Goal: Task Accomplishment & Management: Manage account settings

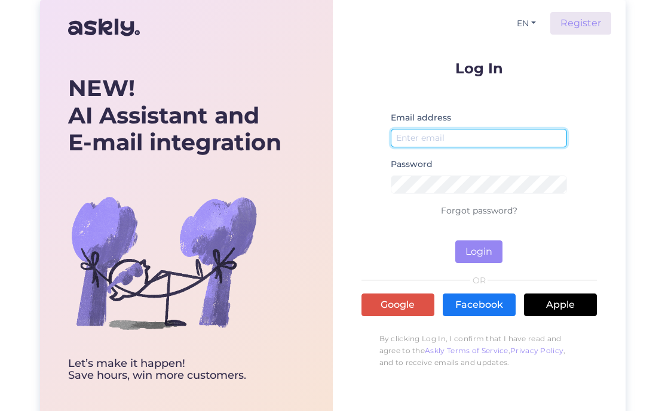
click at [454, 131] on input "email" at bounding box center [479, 138] width 177 height 19
type input "aiste.maldaikiene@wrkland.com"
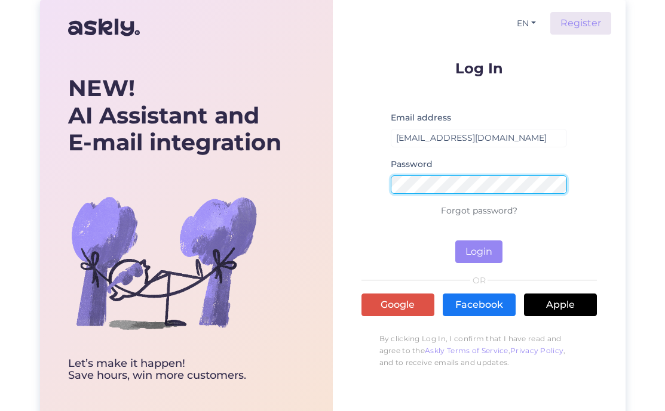
click at [455, 241] on button "Login" at bounding box center [478, 252] width 47 height 23
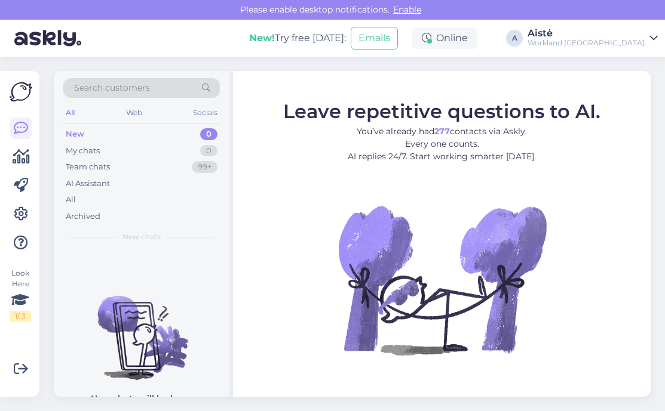
click at [612, 39] on div "Workland Estonia" at bounding box center [585, 43] width 117 height 10
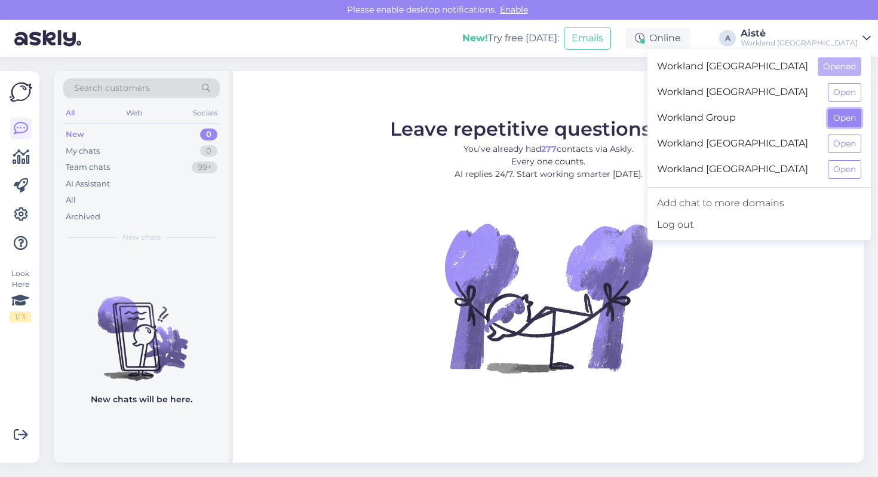
click at [664, 118] on button "Open" at bounding box center [844, 118] width 33 height 19
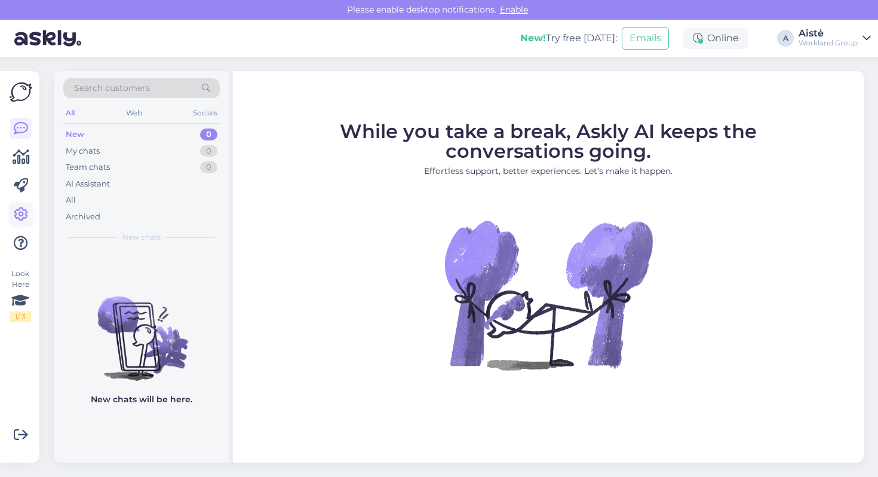
click at [23, 204] on link at bounding box center [20, 214] width 21 height 21
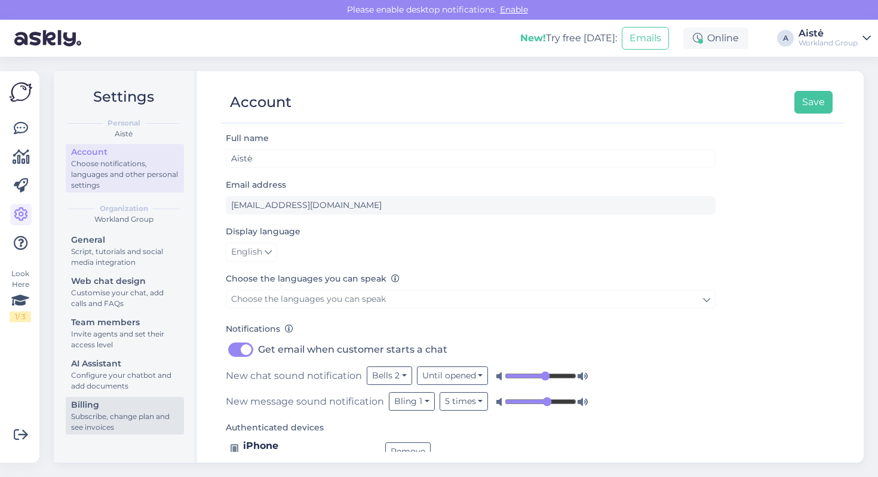
click at [137, 411] on div "Subscribe, change plan and see invoices" at bounding box center [124, 421] width 107 height 21
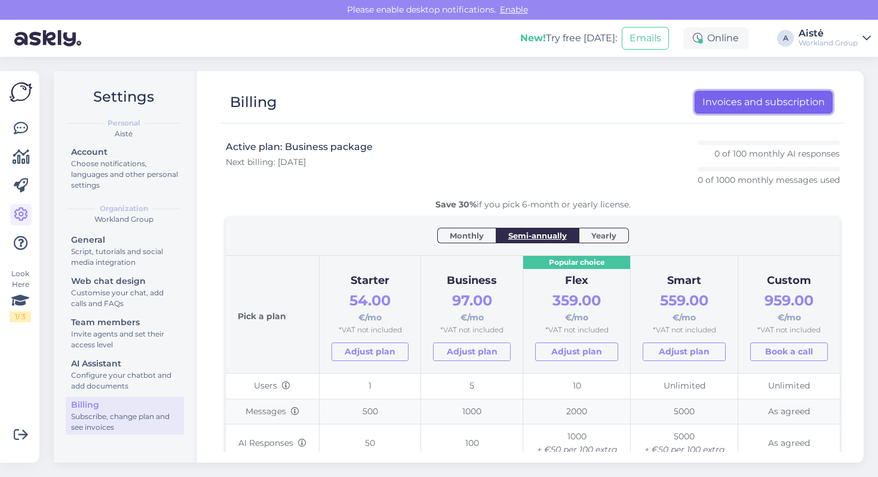
click at [664, 107] on link "Invoices and subscription" at bounding box center [763, 102] width 138 height 23
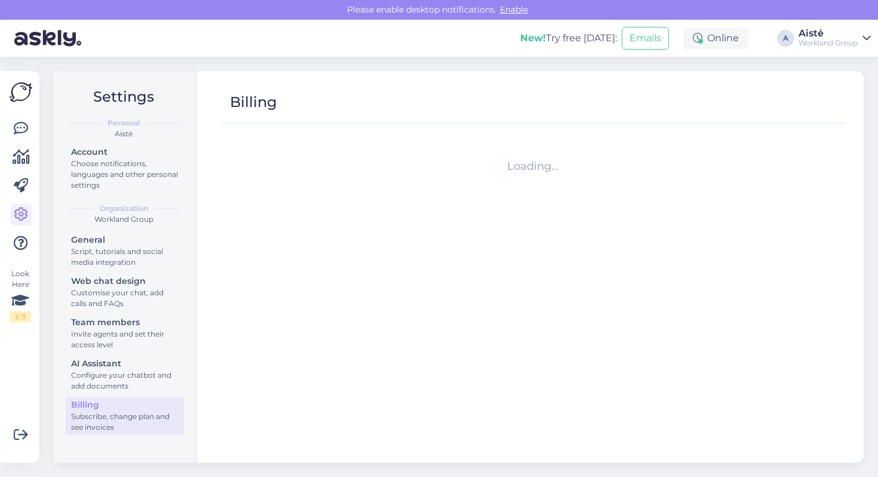
click at [844, 36] on div "Aistė" at bounding box center [827, 34] width 59 height 10
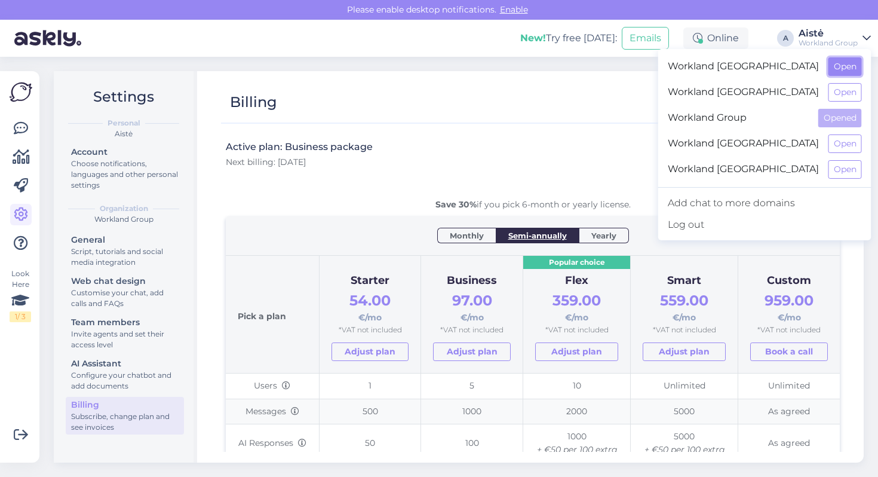
click at [846, 63] on button "Open" at bounding box center [844, 66] width 33 height 19
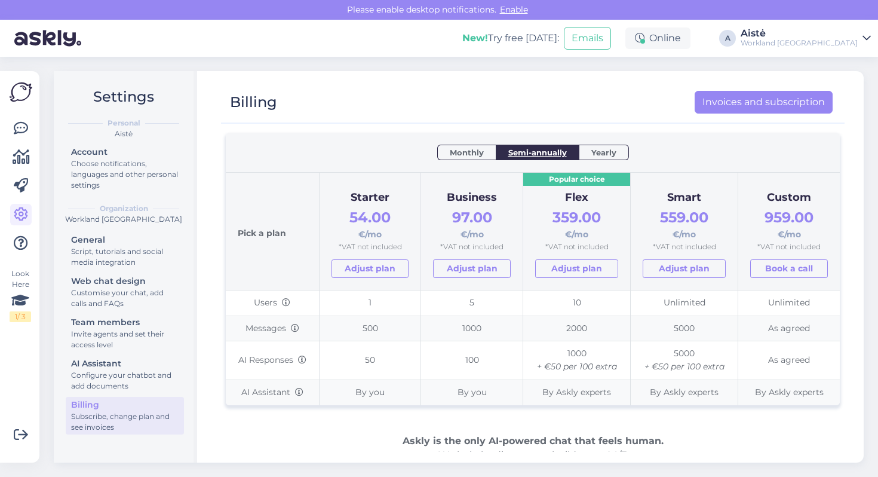
scroll to position [84, 0]
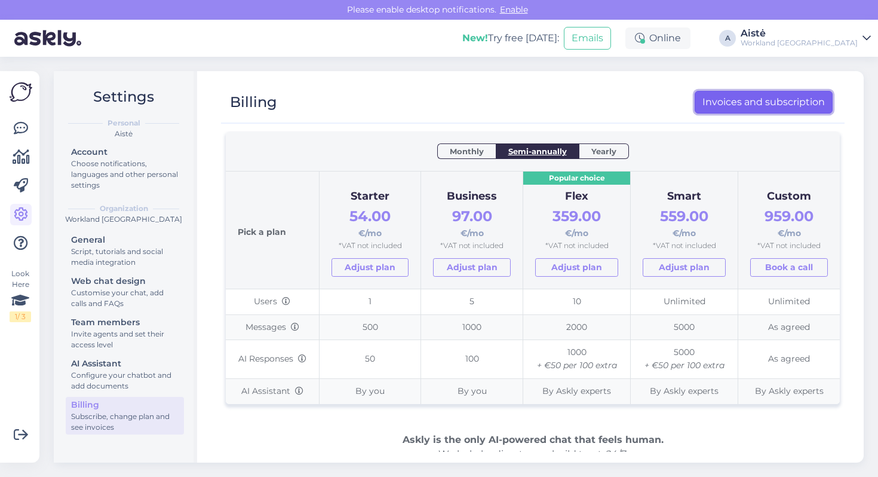
click at [744, 107] on link "Invoices and subscription" at bounding box center [763, 102] width 138 height 23
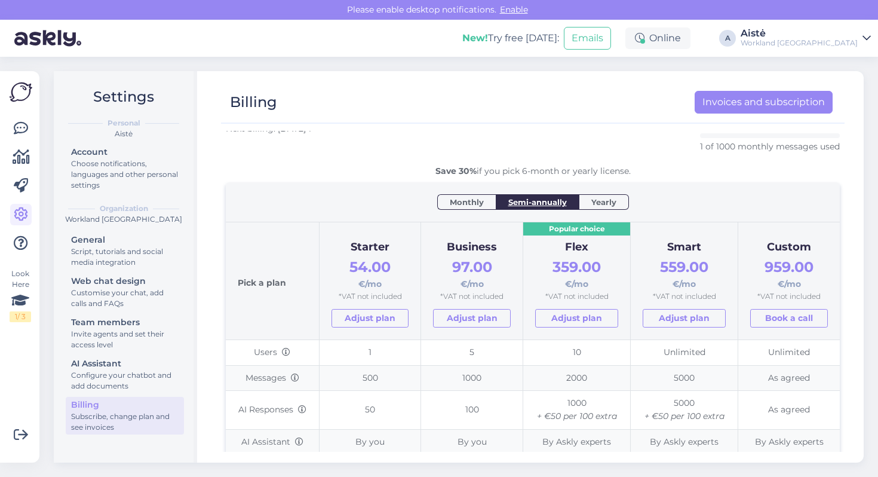
scroll to position [34, 0]
click at [840, 47] on div "Workland [GEOGRAPHIC_DATA]" at bounding box center [798, 43] width 117 height 10
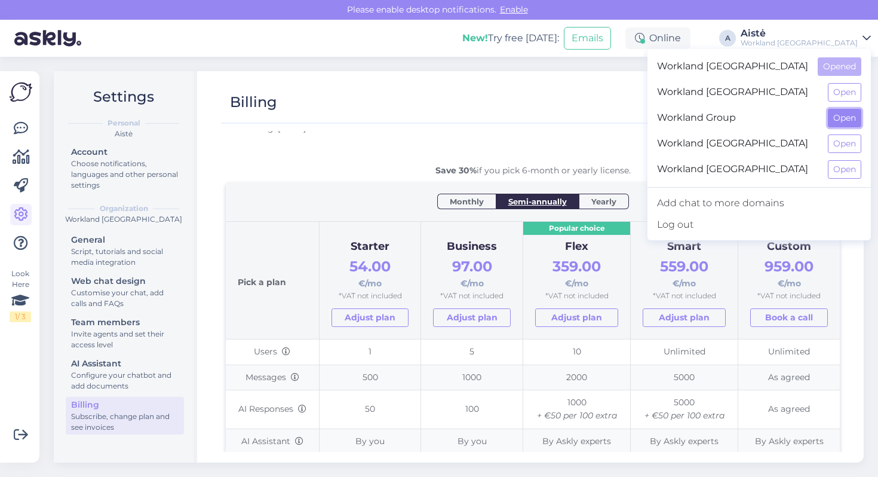
click at [844, 112] on button "Open" at bounding box center [844, 118] width 33 height 19
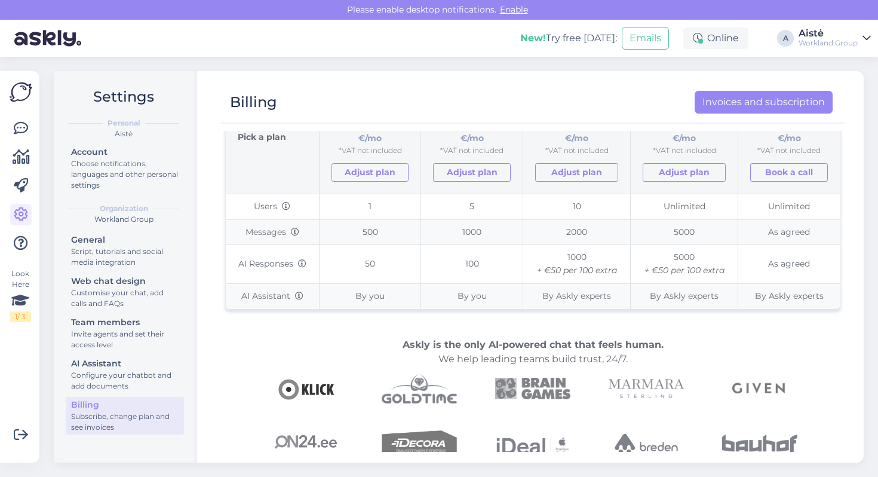
scroll to position [260, 0]
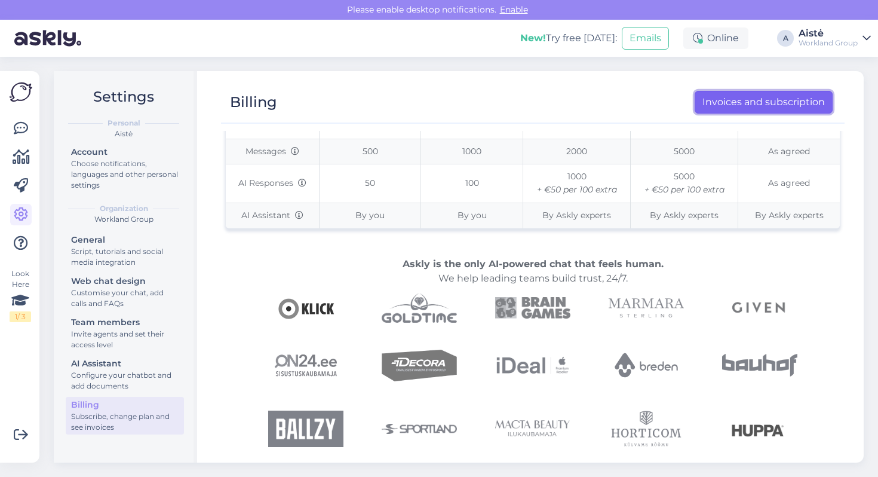
click at [785, 104] on link "Invoices and subscription" at bounding box center [763, 102] width 138 height 23
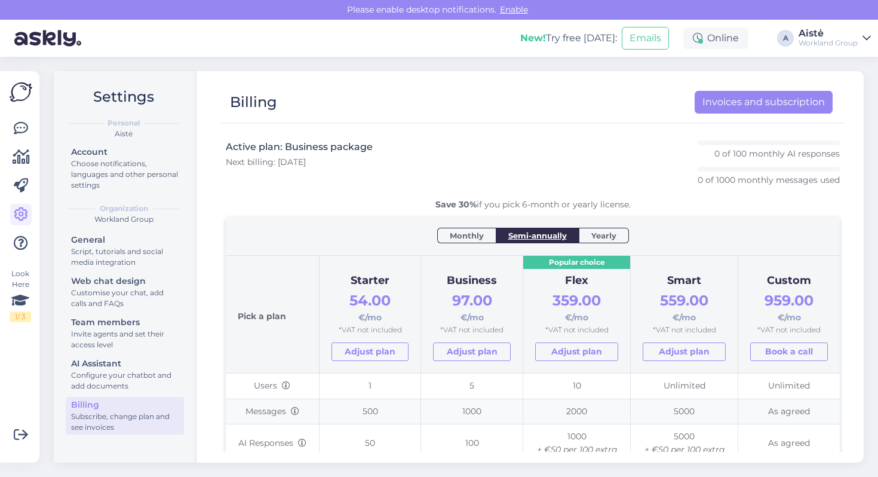
click at [852, 38] on div "[PERSON_NAME] Group" at bounding box center [827, 38] width 59 height 19
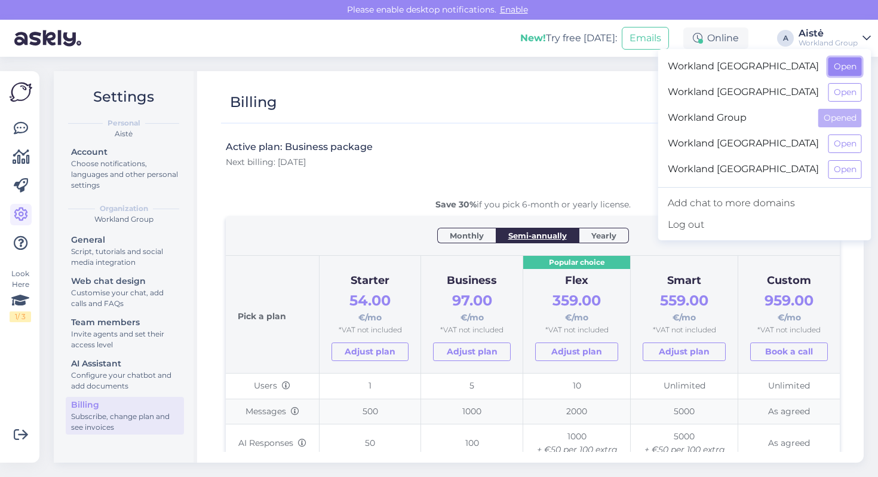
click at [843, 70] on button "Open" at bounding box center [844, 66] width 33 height 19
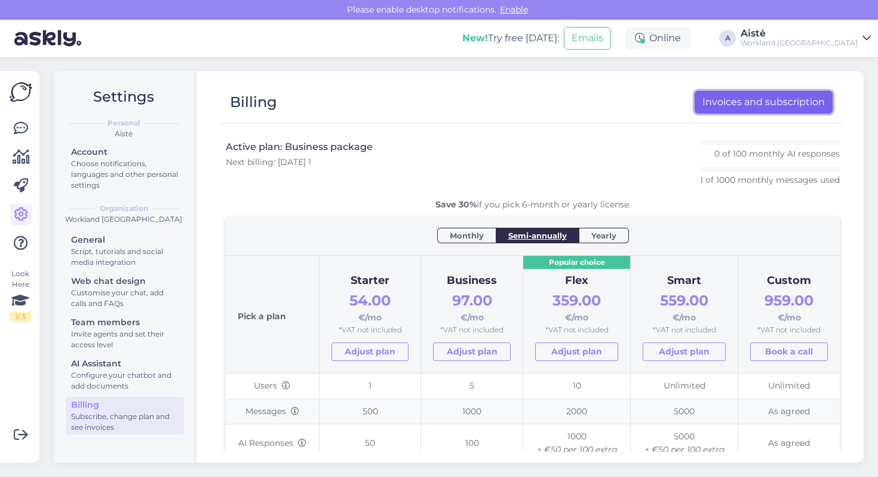
click at [786, 103] on link "Invoices and subscription" at bounding box center [763, 102] width 138 height 23
click at [859, 38] on link "[PERSON_NAME] [GEOGRAPHIC_DATA]" at bounding box center [805, 38] width 130 height 19
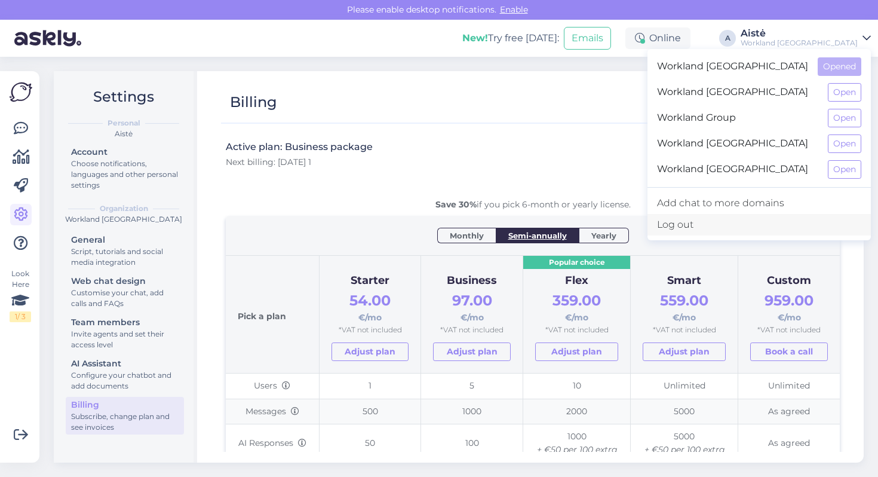
click at [748, 225] on div "Log out" at bounding box center [758, 224] width 223 height 21
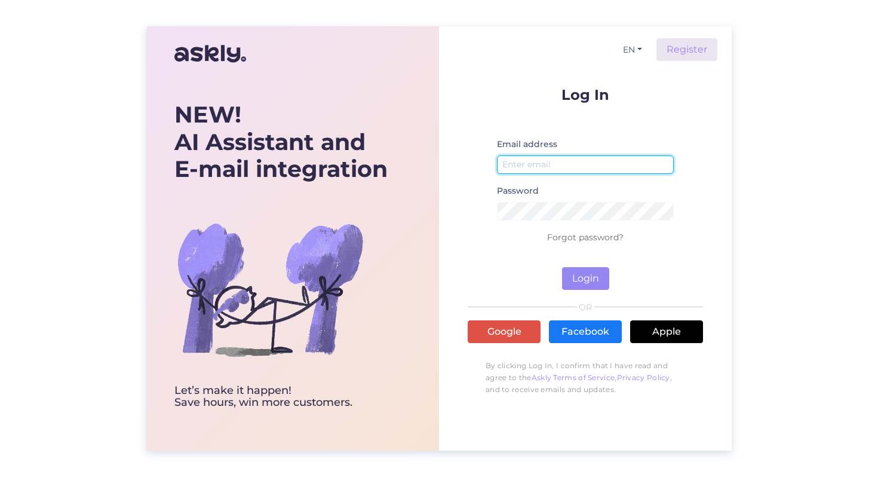
click at [601, 161] on input "email" at bounding box center [585, 164] width 177 height 19
type input "info"
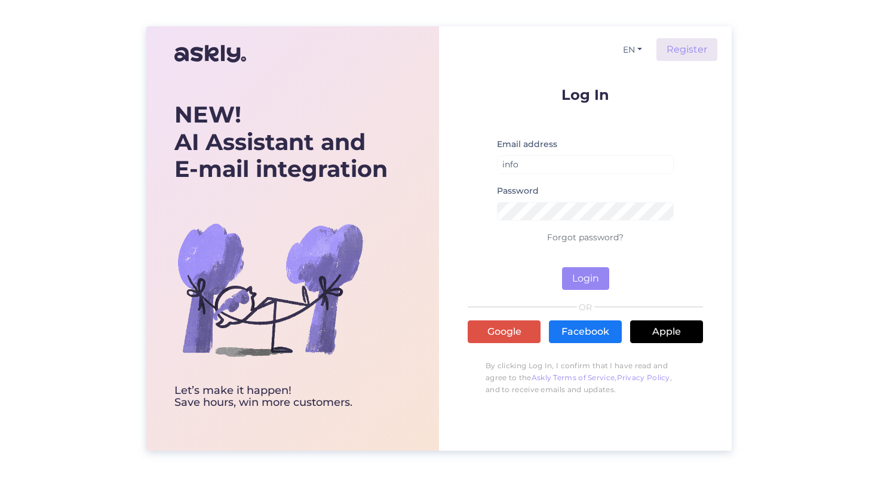
click at [556, 146] on label "Email address" at bounding box center [527, 144] width 60 height 13
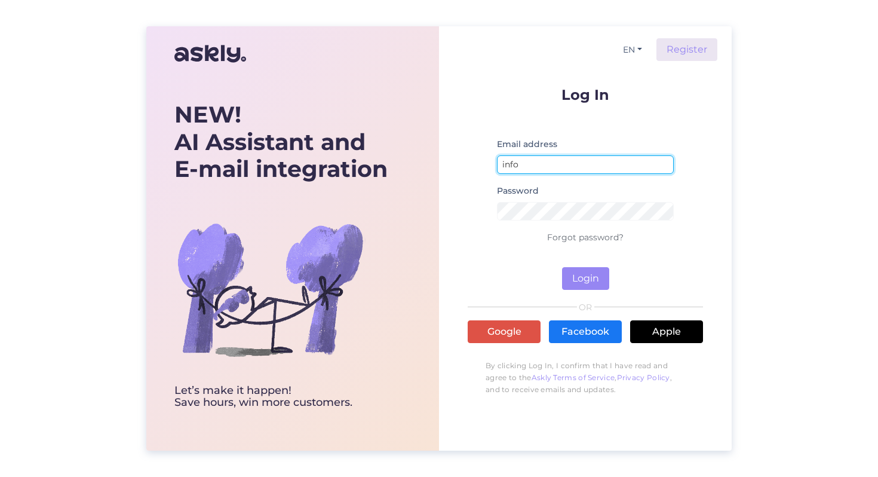
click at [549, 160] on input "info" at bounding box center [585, 164] width 177 height 19
click at [545, 164] on input "email" at bounding box center [585, 164] width 177 height 19
type input "[EMAIL_ADDRESS][DOMAIN_NAME]"
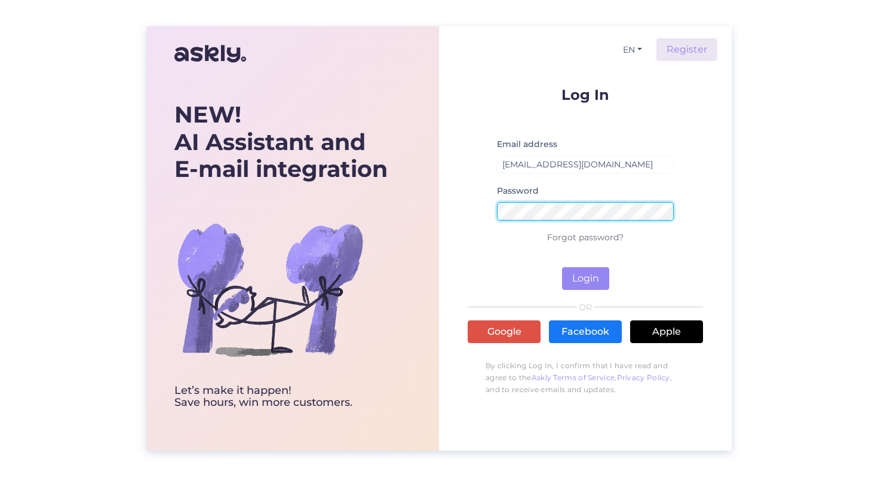
click at [562, 267] on button "Login" at bounding box center [585, 278] width 47 height 23
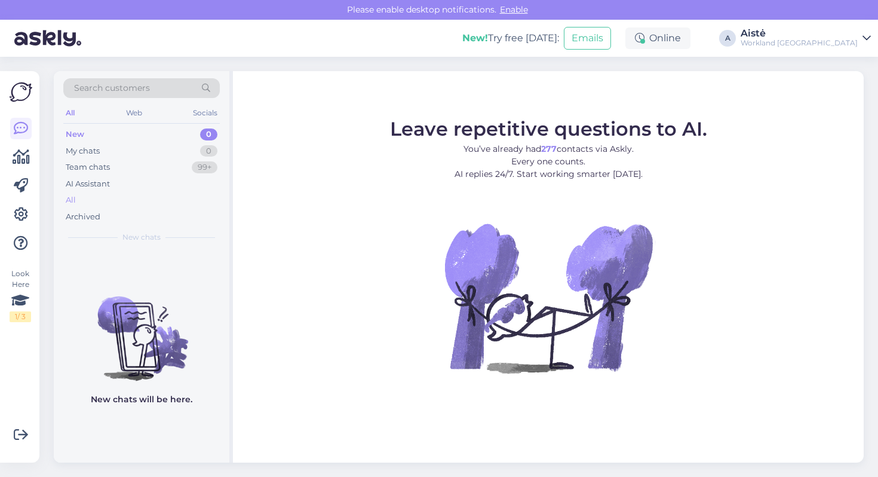
click at [72, 197] on div "All" at bounding box center [71, 200] width 10 height 12
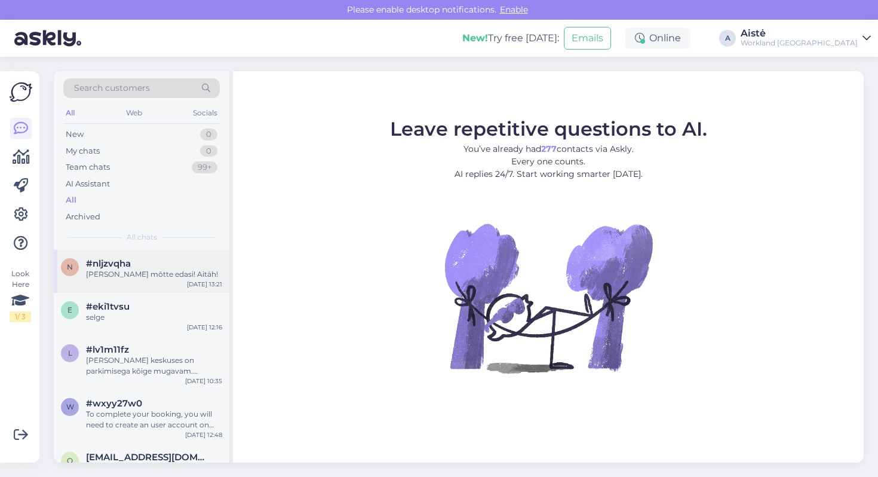
click at [186, 272] on div "[PERSON_NAME] mõtte edasi! Aitäh!" at bounding box center [154, 274] width 136 height 11
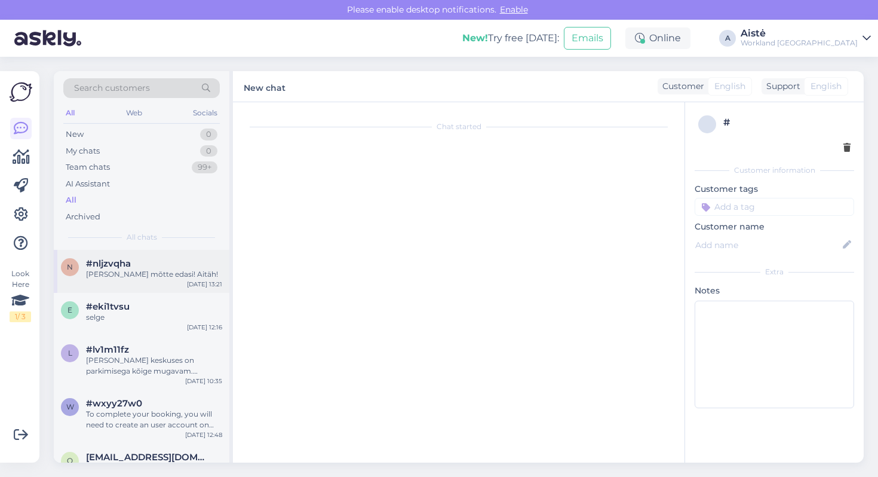
scroll to position [18, 0]
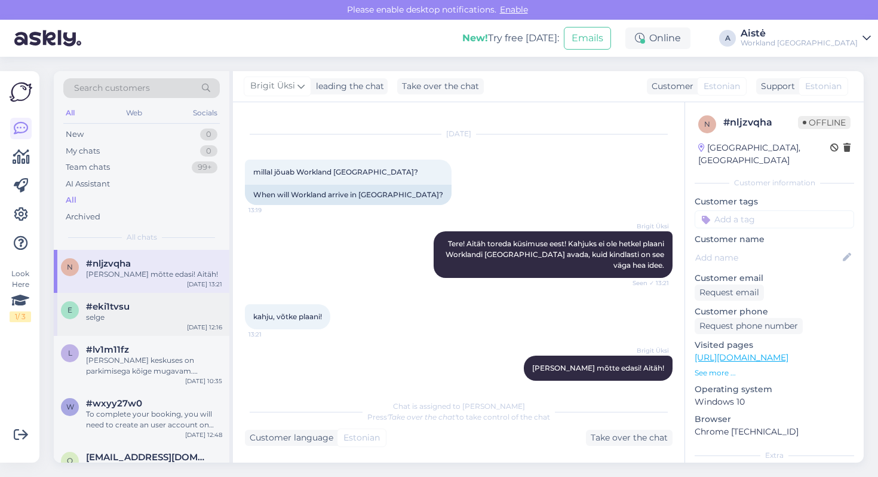
click at [109, 305] on span "#eki1tvsu" at bounding box center [108, 306] width 44 height 11
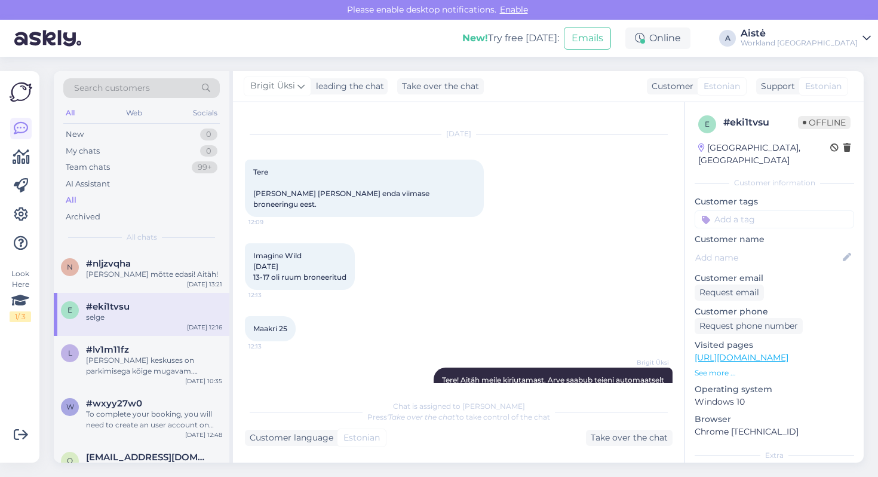
scroll to position [92, 0]
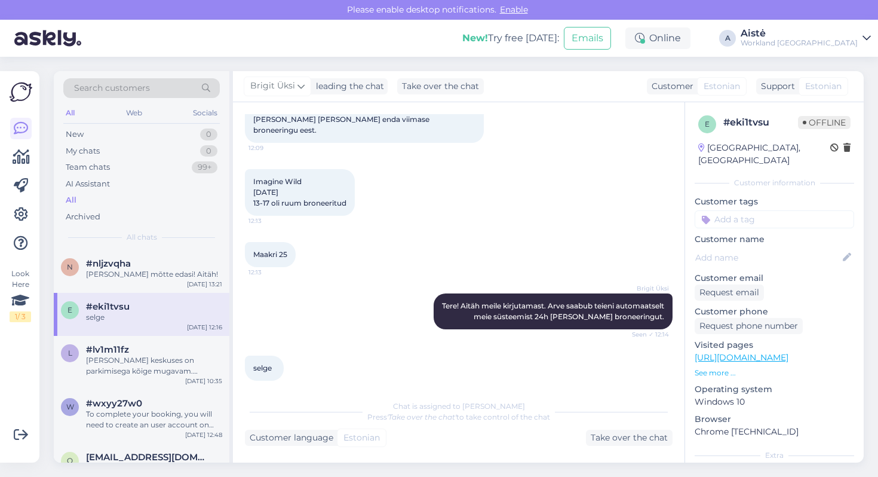
click at [851, 41] on div "Workland [GEOGRAPHIC_DATA]" at bounding box center [798, 43] width 117 height 10
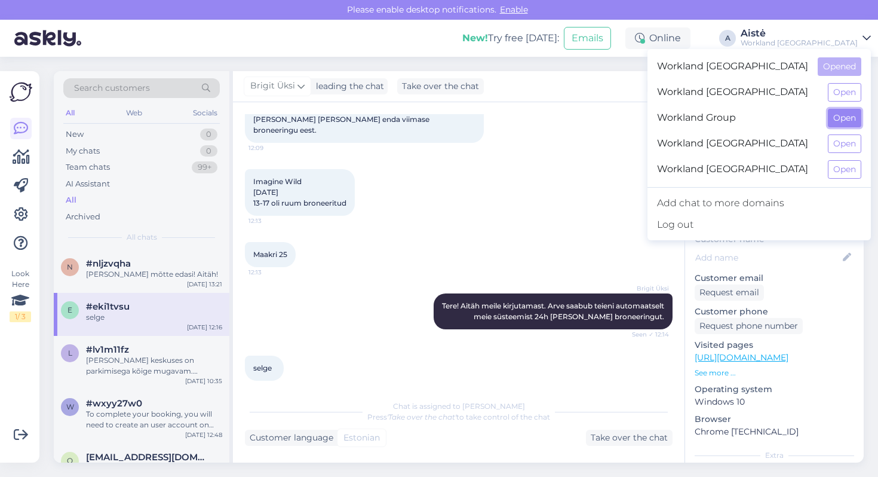
click at [845, 119] on button "Open" at bounding box center [844, 118] width 33 height 19
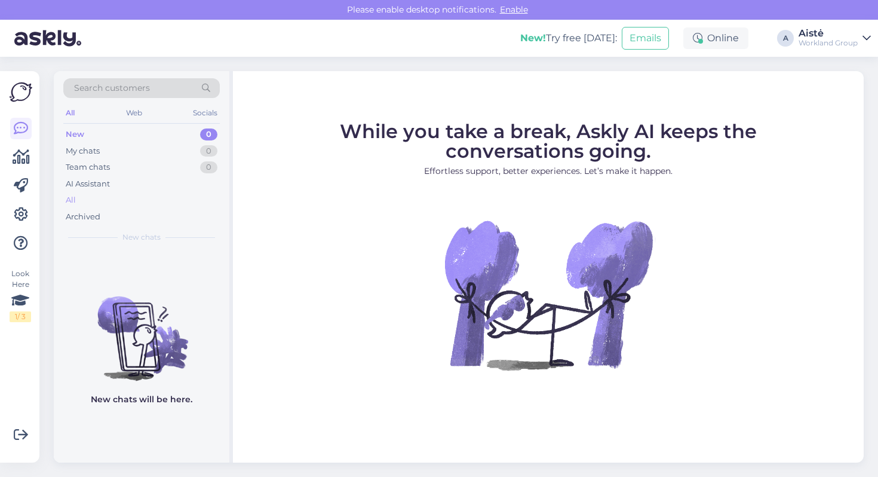
click at [75, 196] on div "All" at bounding box center [71, 200] width 10 height 12
